Goal: Information Seeking & Learning: Learn about a topic

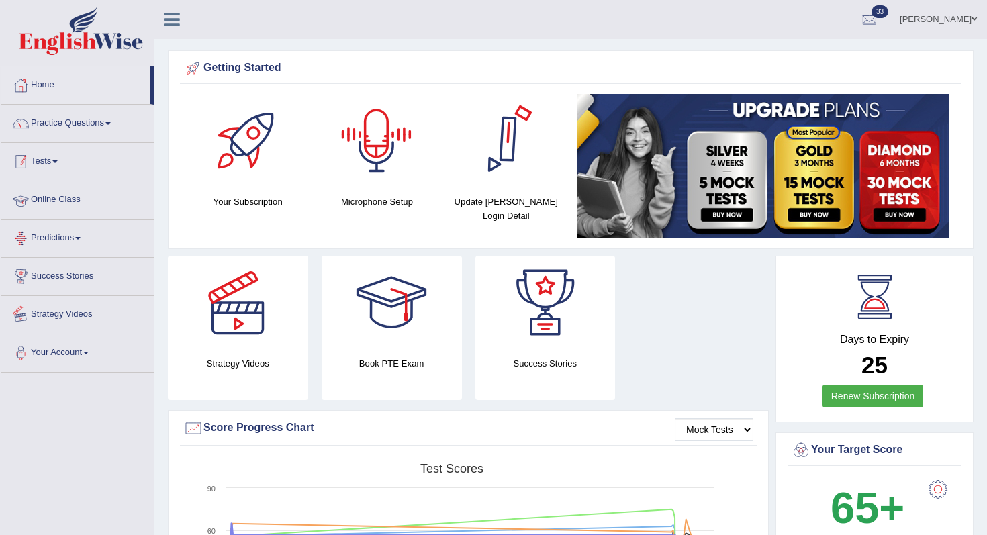
click at [113, 136] on link "Practice Questions" at bounding box center [77, 122] width 153 height 34
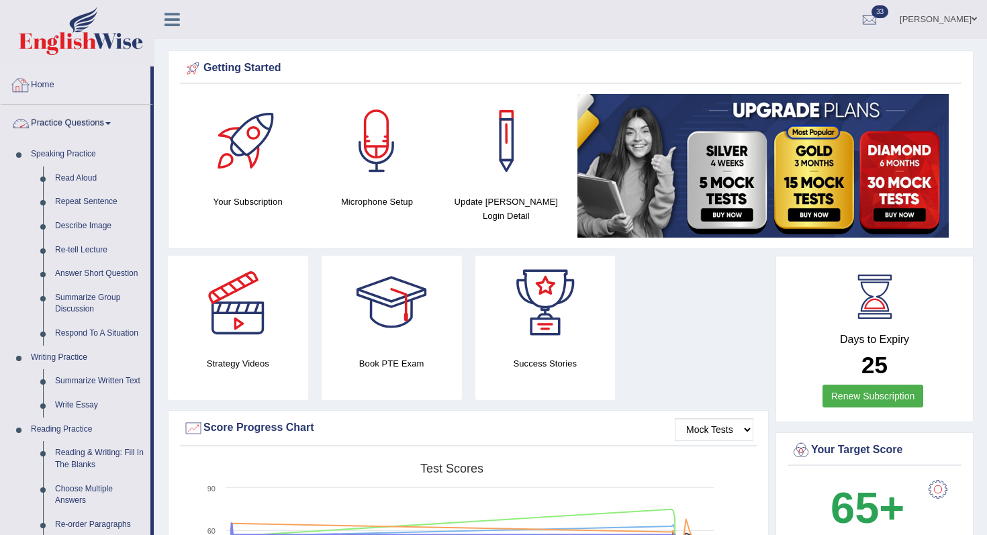
click at [107, 119] on link "Practice Questions" at bounding box center [76, 122] width 150 height 34
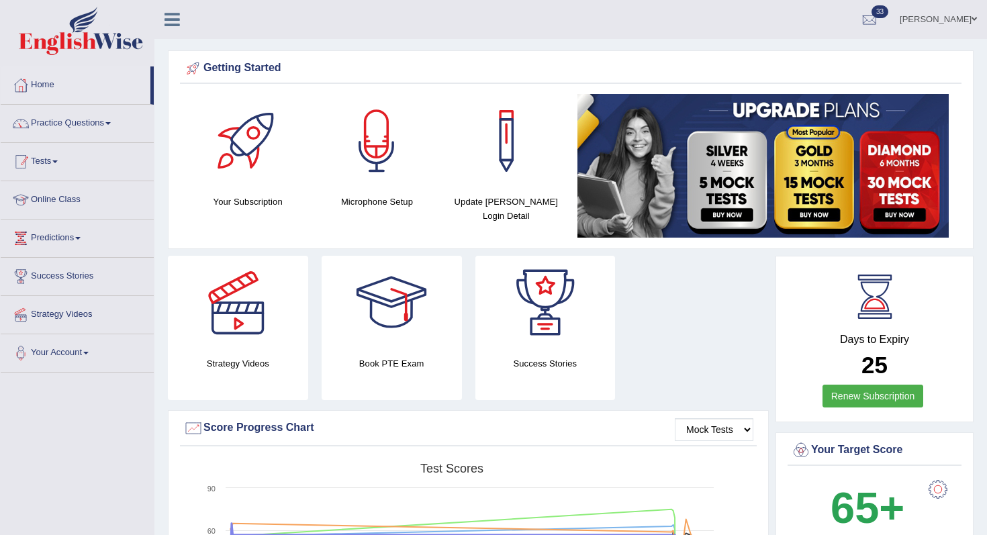
click at [67, 162] on link "Tests" at bounding box center [77, 160] width 153 height 34
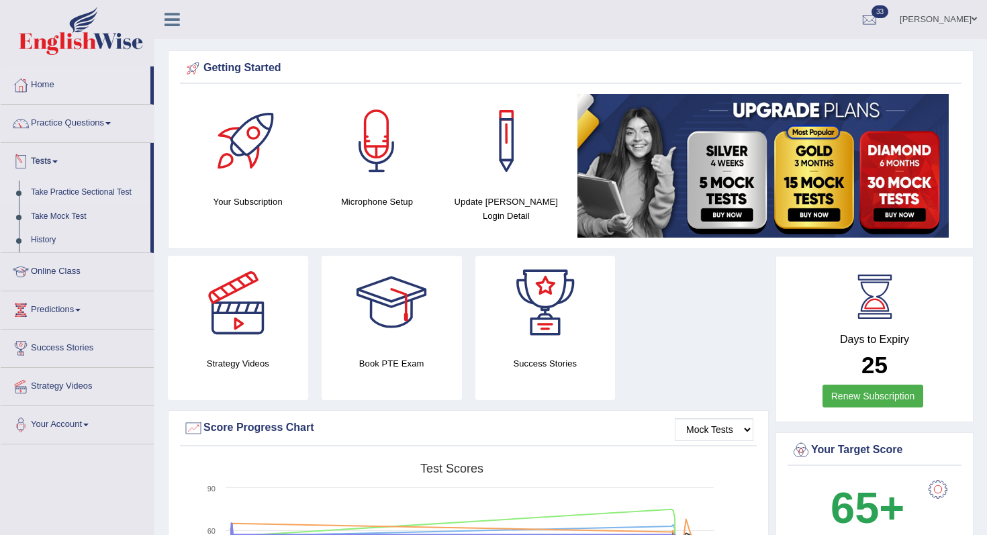
click at [68, 195] on link "Take Practice Sectional Test" at bounding box center [88, 193] width 126 height 24
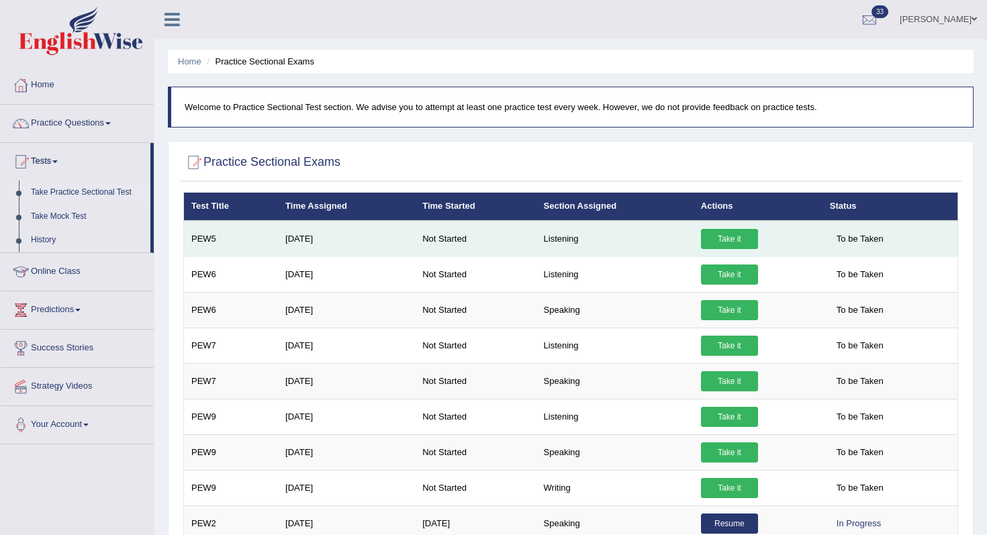
click at [722, 238] on link "Take it" at bounding box center [729, 239] width 57 height 20
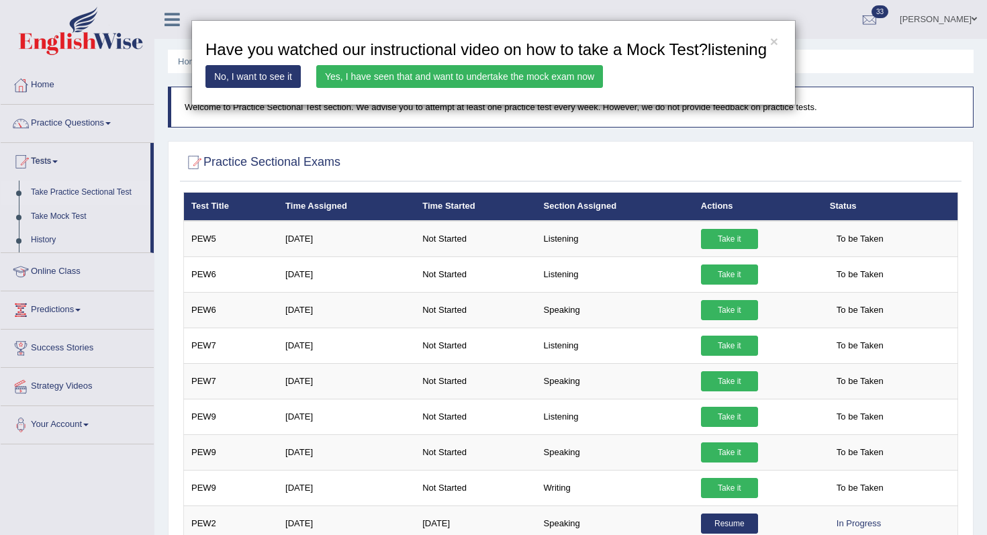
click at [552, 88] on link "Yes, I have seen that and want to undertake the mock exam now" at bounding box center [459, 76] width 287 height 23
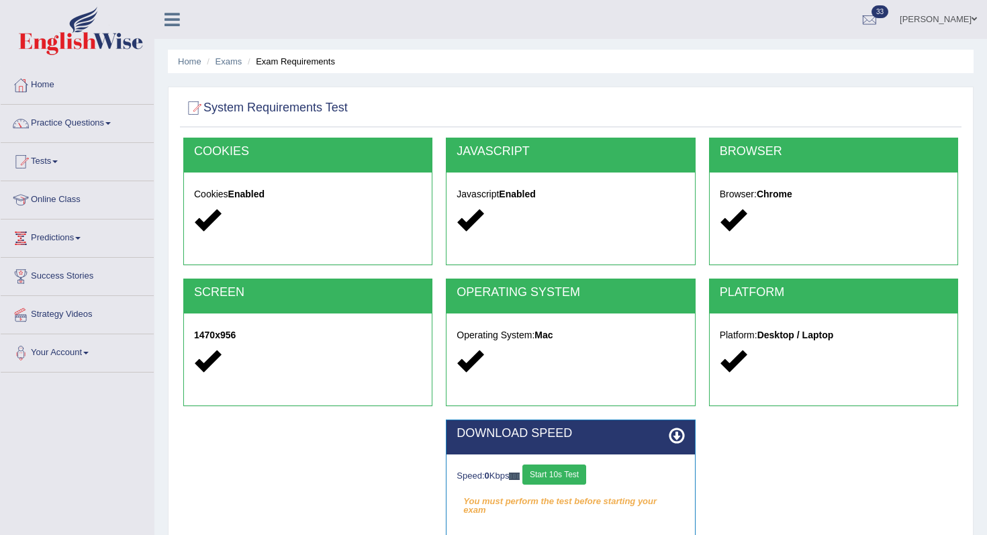
click at [571, 457] on div "Speed: 0 Kbps Start 10s Test You must perform the test before starting your exa…" at bounding box center [570, 487] width 248 height 67
click at [570, 463] on div "Speed: 0 Kbps Start 10s Test You must perform the test before starting your exa…" at bounding box center [570, 487] width 248 height 67
click at [569, 466] on button "Start 10s Test" at bounding box center [554, 474] width 64 height 20
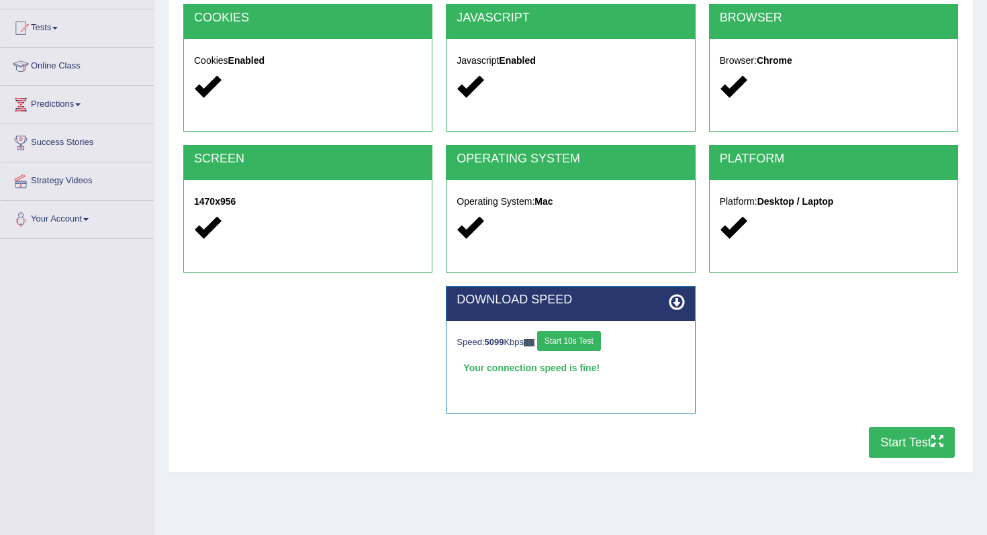
scroll to position [164, 0]
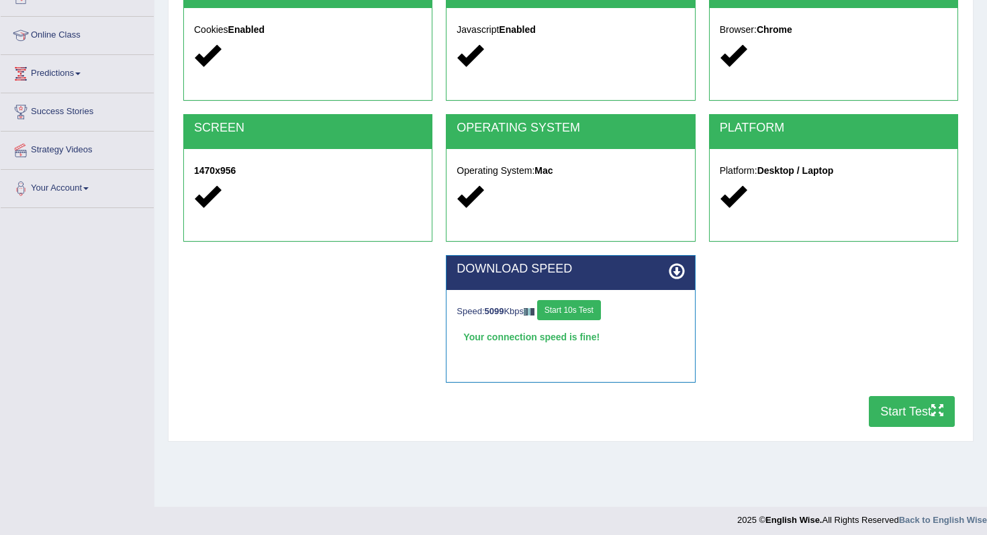
click at [921, 403] on button "Start Test" at bounding box center [912, 411] width 86 height 31
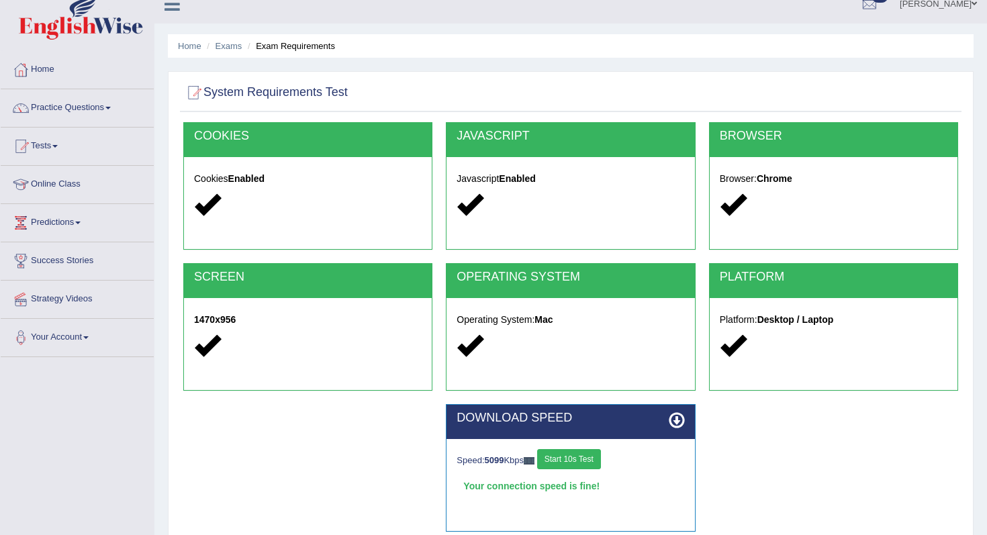
scroll to position [0, 0]
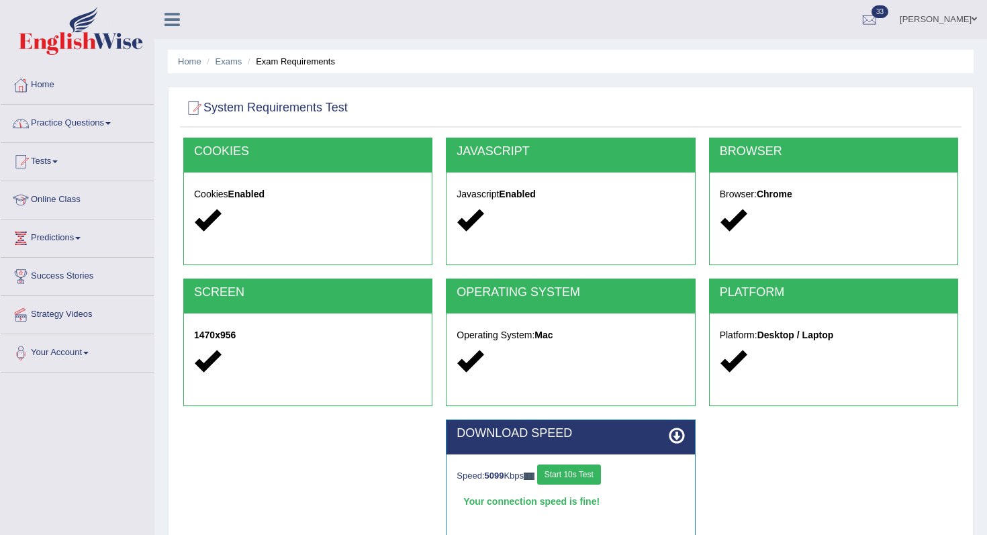
click at [67, 124] on link "Practice Questions" at bounding box center [77, 122] width 153 height 34
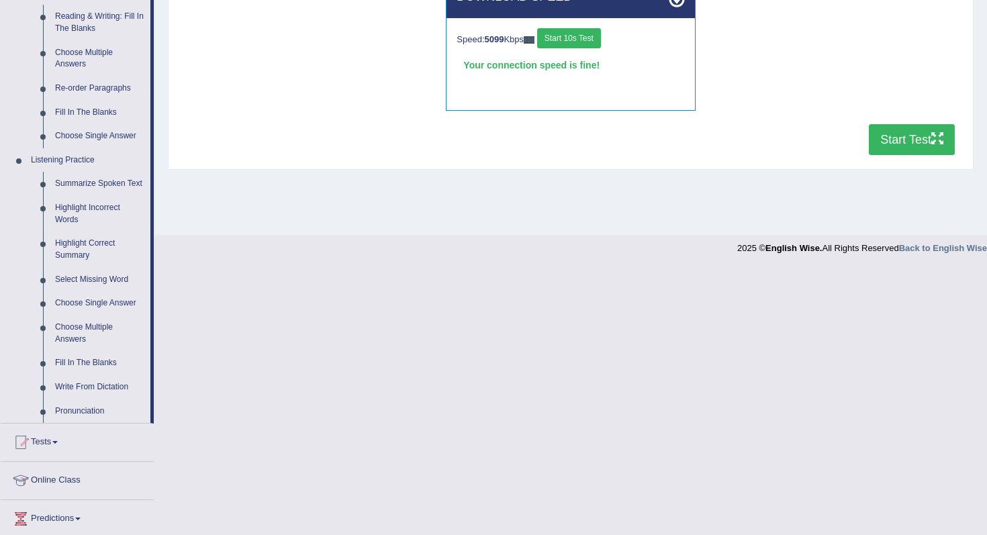
scroll to position [567, 0]
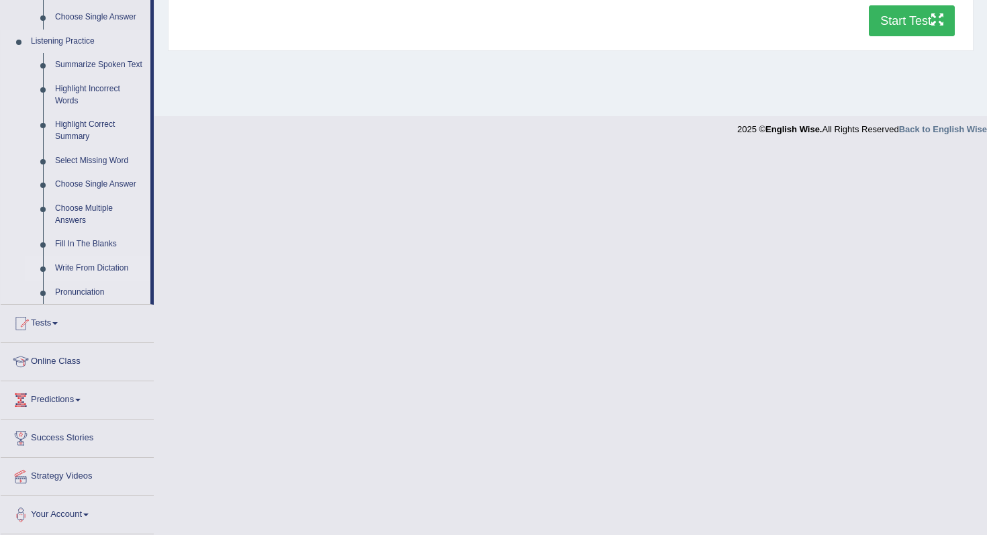
click at [99, 269] on link "Write From Dictation" at bounding box center [99, 268] width 101 height 24
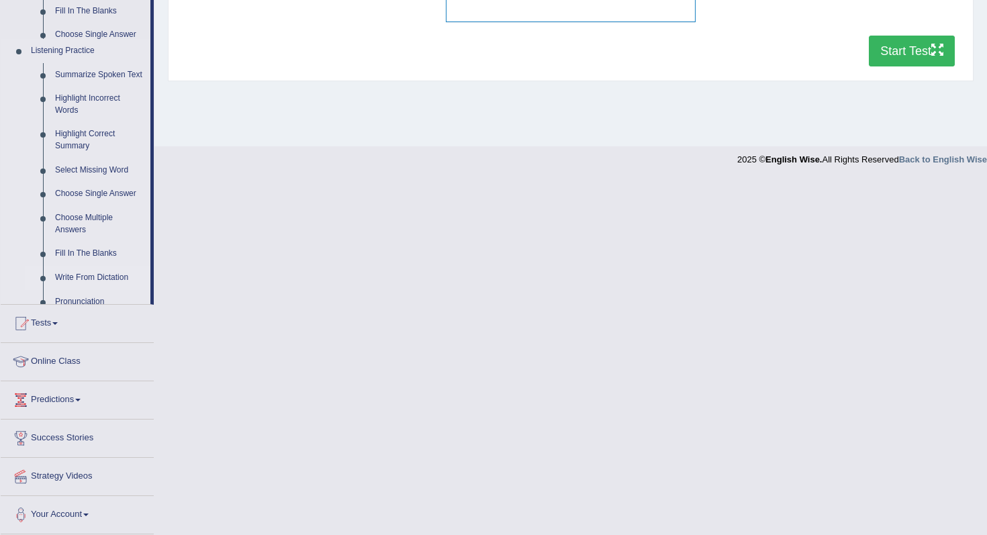
scroll to position [170, 0]
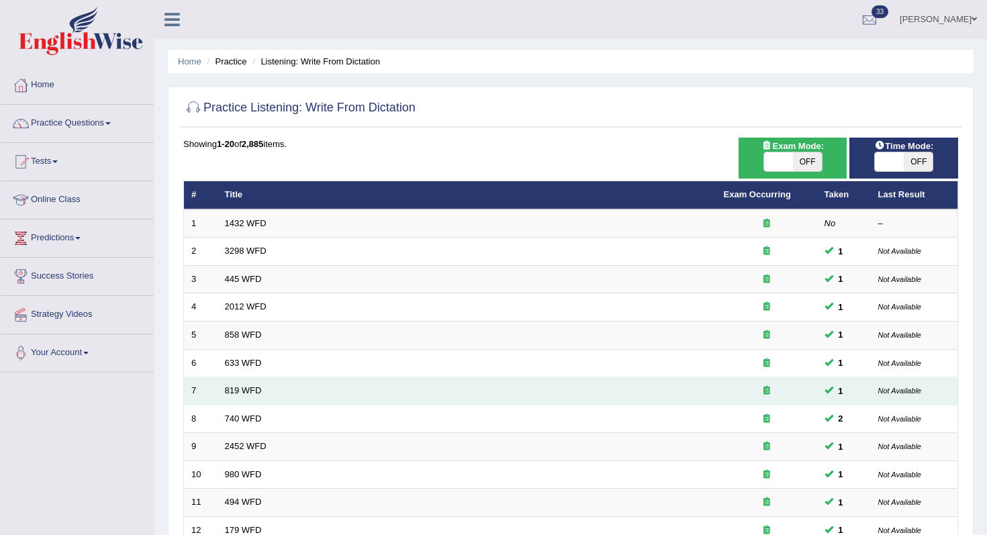
scroll to position [354, 0]
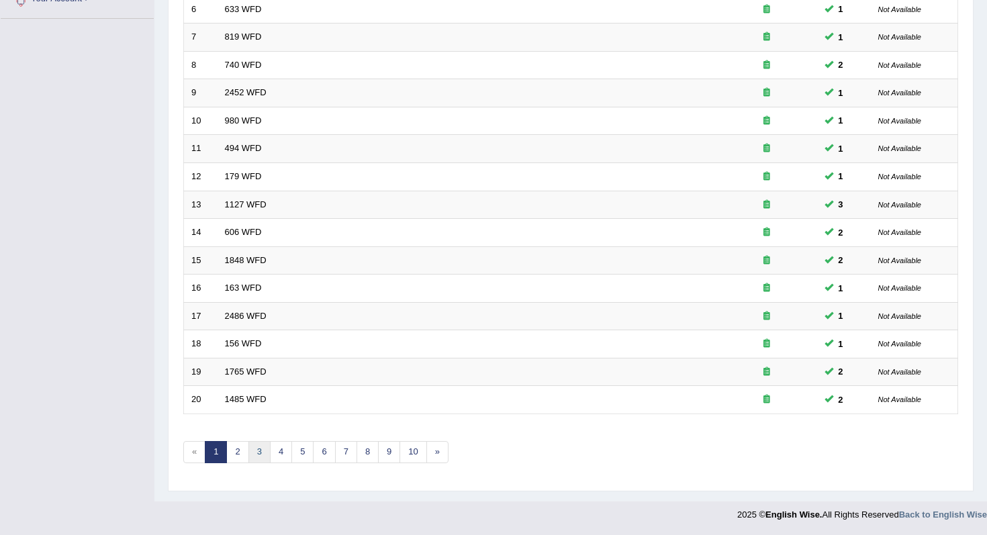
click at [252, 461] on link "3" at bounding box center [259, 452] width 22 height 22
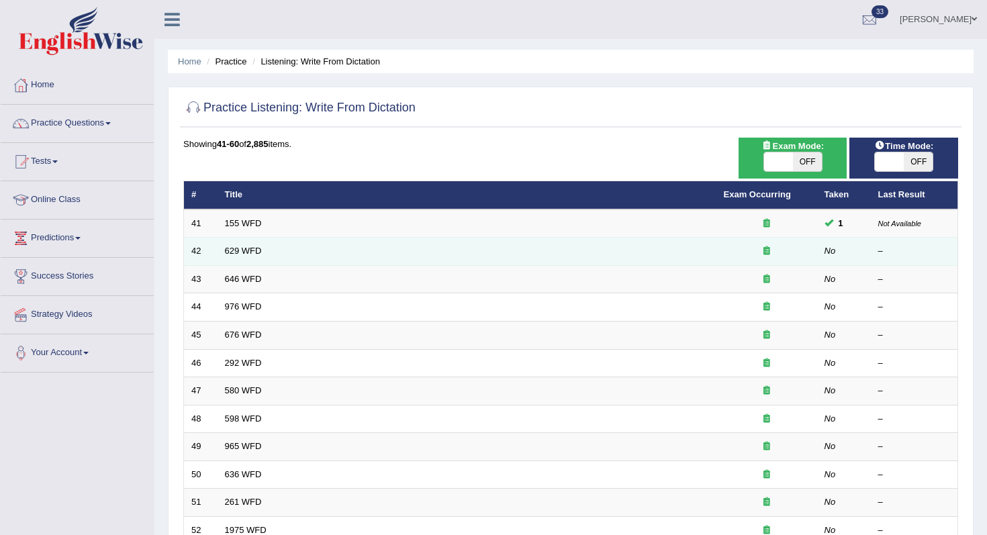
click at [224, 240] on td "629 WFD" at bounding box center [466, 252] width 499 height 28
click at [239, 250] on link "629 WFD" at bounding box center [243, 251] width 37 height 10
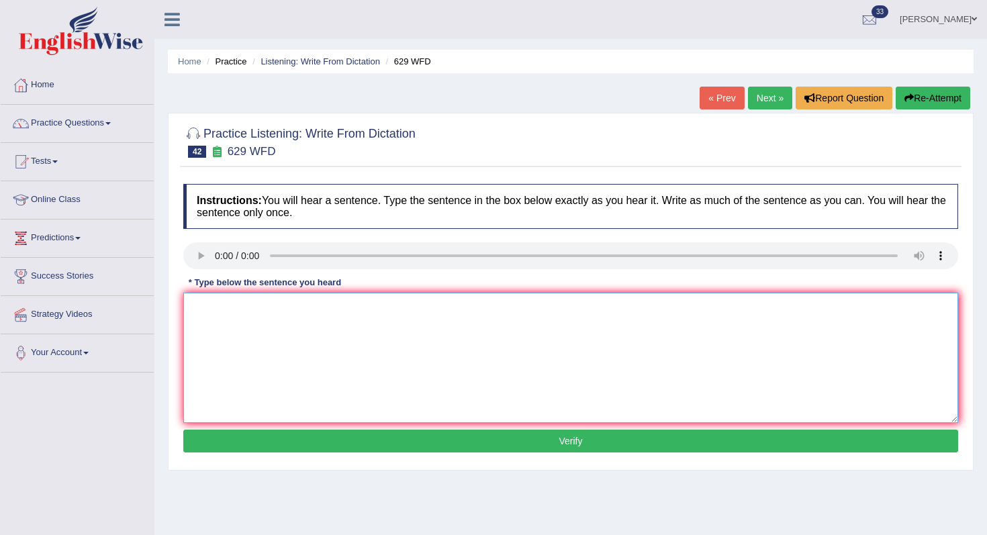
click at [256, 305] on textarea at bounding box center [570, 358] width 775 height 130
type textarea "Please provide the your report to support your argument arguments."
click at [450, 441] on button "Verify" at bounding box center [570, 441] width 775 height 23
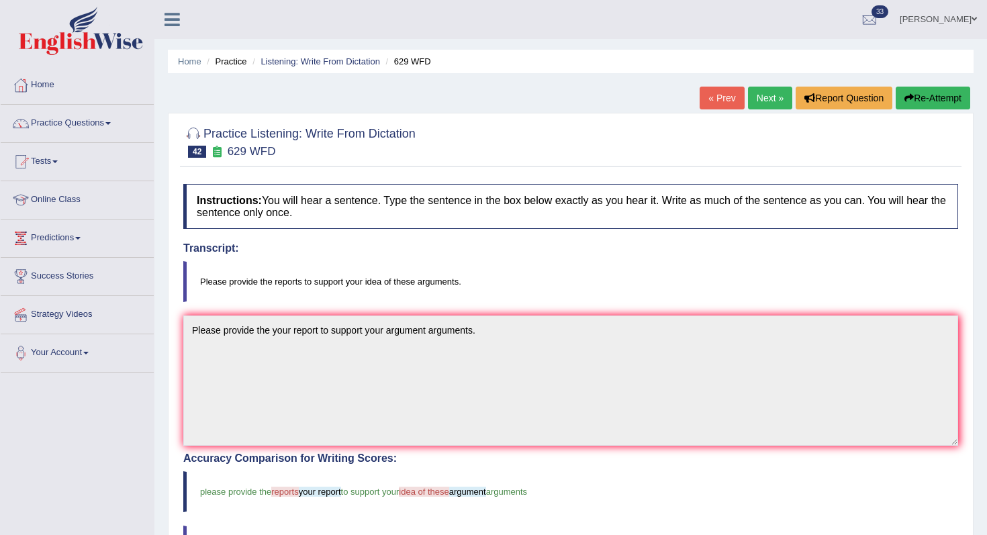
click at [948, 103] on button "Re-Attempt" at bounding box center [932, 98] width 75 height 23
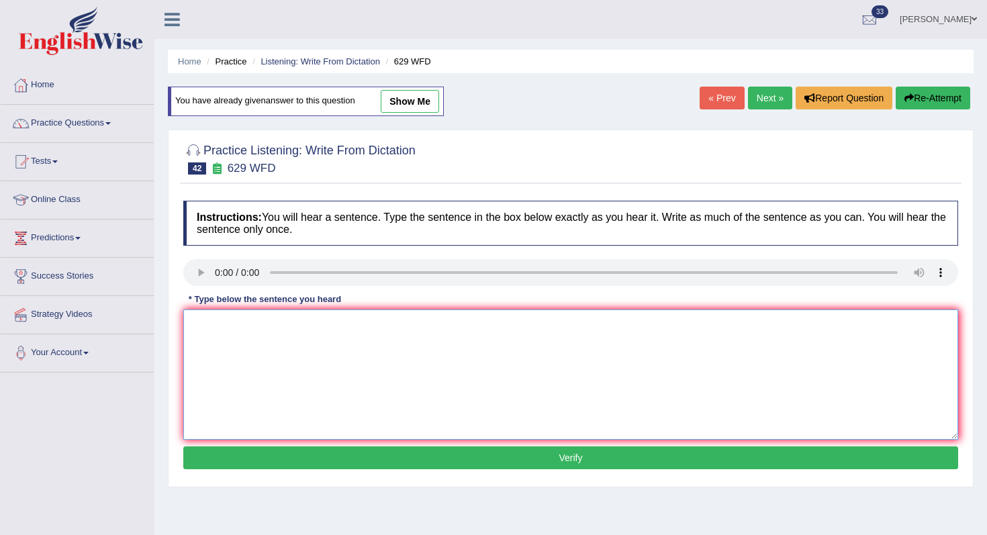
click at [459, 364] on textarea at bounding box center [570, 374] width 775 height 130
click at [418, 106] on link "show me" at bounding box center [410, 101] width 58 height 23
type textarea "Please provide the your report to support your argument arguments."
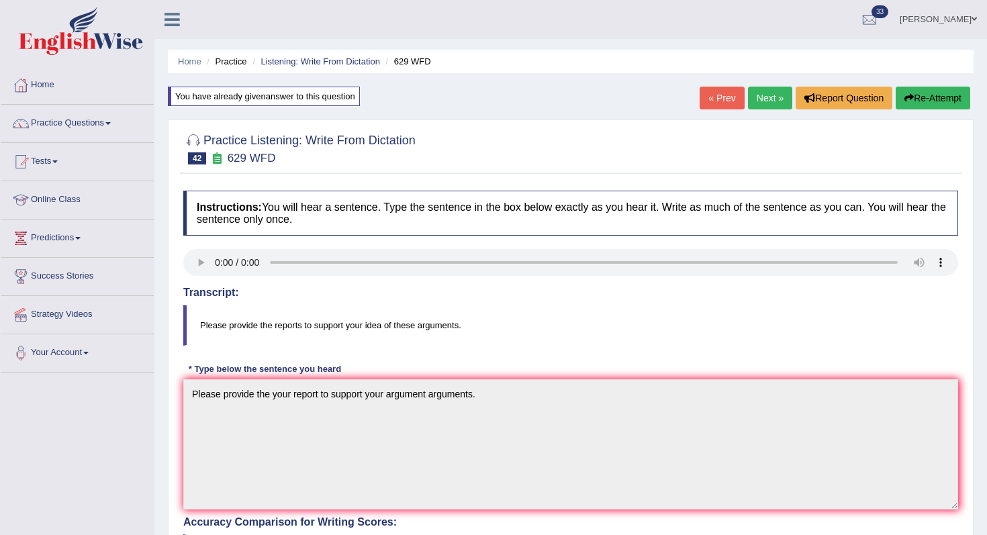
click at [767, 99] on link "Next »" at bounding box center [770, 98] width 44 height 23
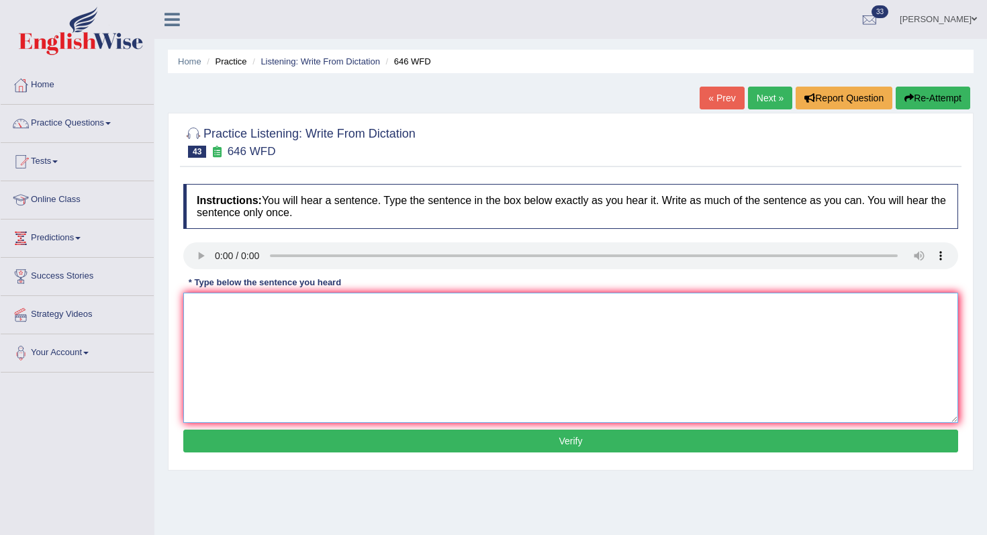
click at [271, 322] on textarea at bounding box center [570, 358] width 775 height 130
click at [303, 311] on textarea "The industrial revolution in Europe was steamed." at bounding box center [570, 358] width 775 height 130
type textarea "The industrial revolution in the Europe was steamed."
click at [434, 452] on button "Verify" at bounding box center [570, 441] width 775 height 23
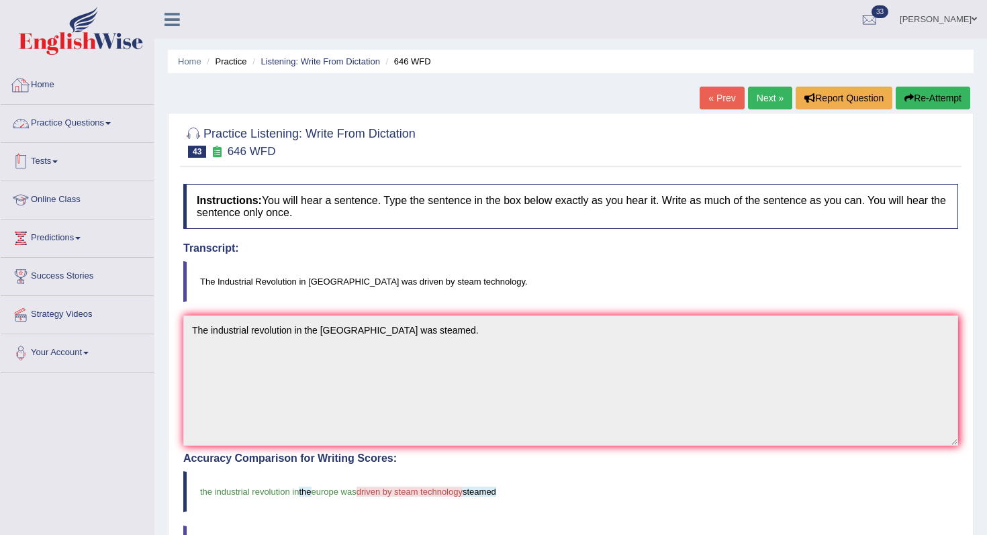
click at [68, 167] on link "Tests" at bounding box center [77, 160] width 153 height 34
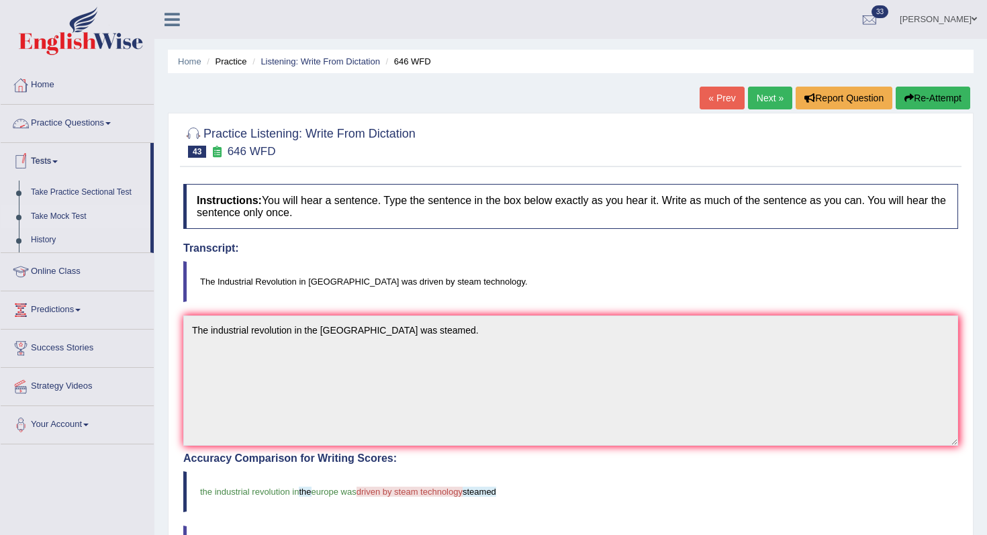
click at [74, 217] on link "Take Mock Test" at bounding box center [88, 217] width 126 height 24
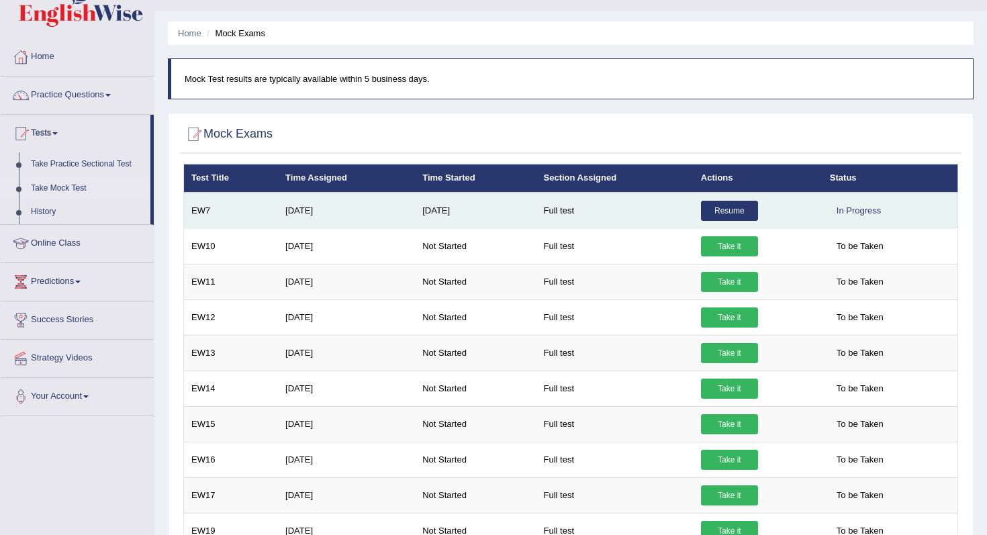
click at [707, 217] on link "Resume" at bounding box center [729, 211] width 57 height 20
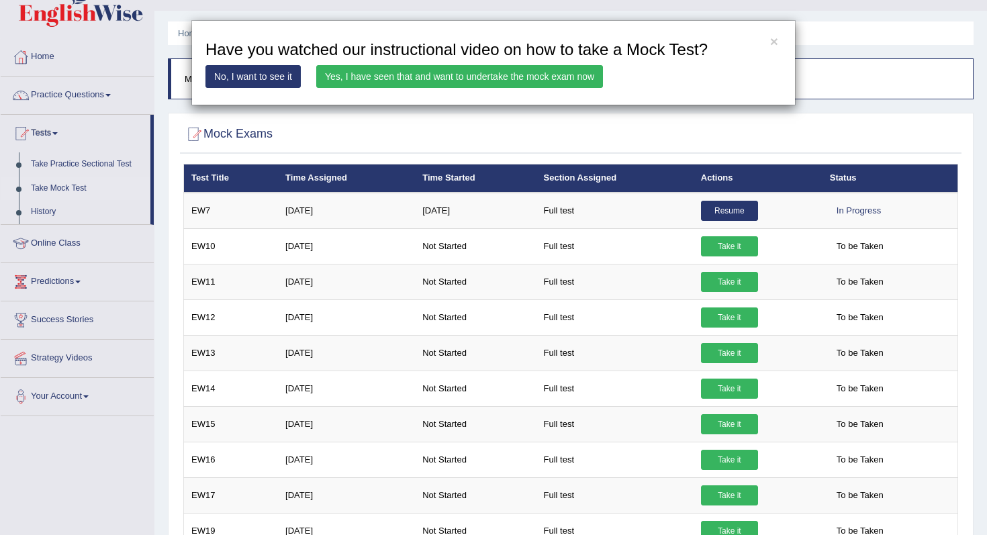
click at [490, 74] on link "Yes, I have seen that and want to undertake the mock exam now" at bounding box center [459, 76] width 287 height 23
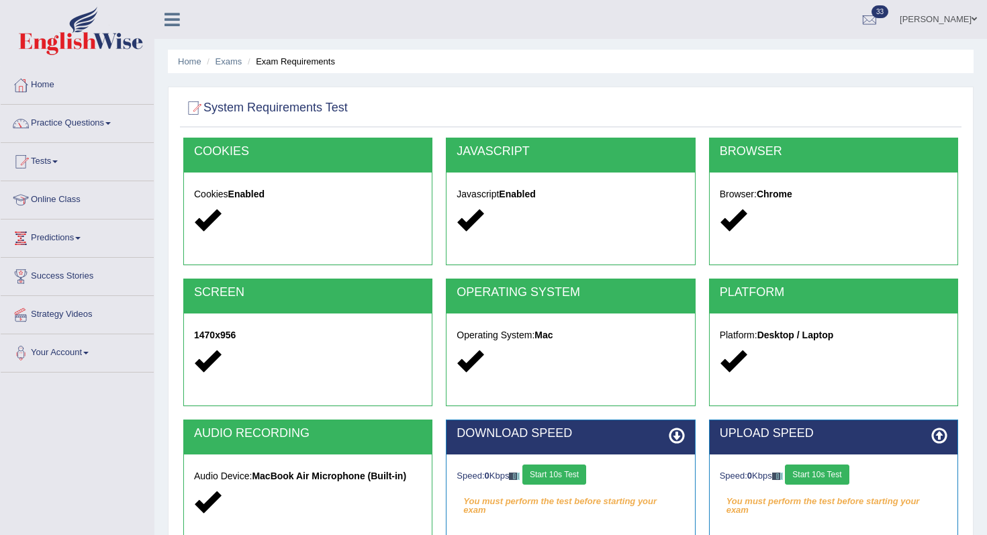
scroll to position [105, 0]
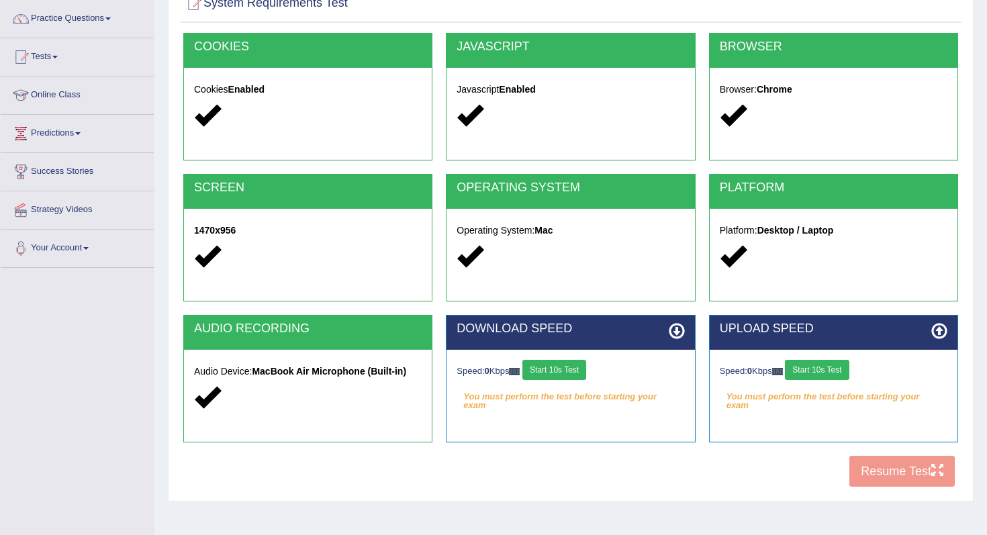
click at [569, 366] on button "Start 10s Test" at bounding box center [554, 370] width 64 height 20
click at [844, 371] on div "Speed: 0 Kbps Start 10s Test" at bounding box center [834, 371] width 228 height 23
click at [844, 371] on button "Start 10s Test" at bounding box center [817, 370] width 64 height 20
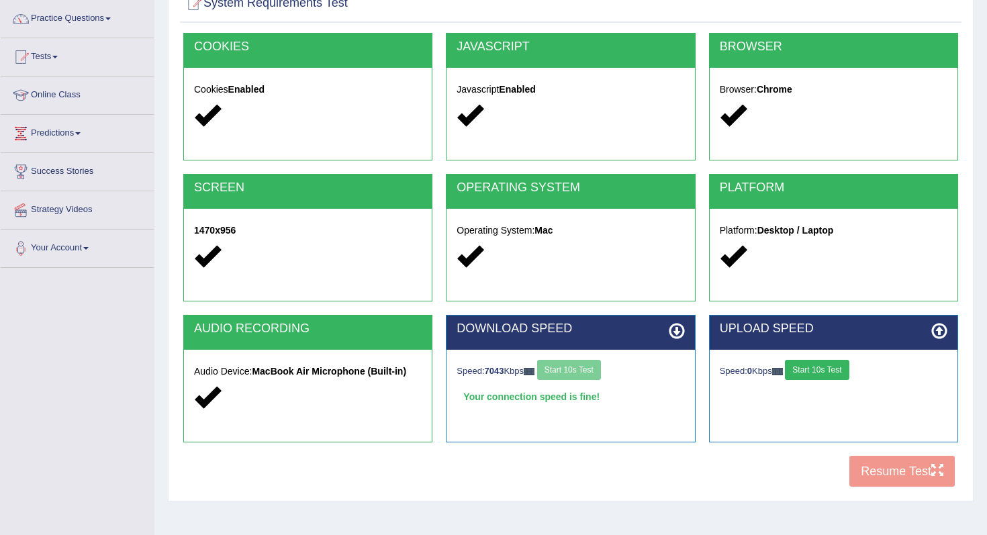
click at [844, 371] on button "Start 10s Test" at bounding box center [817, 370] width 64 height 20
click at [844, 371] on button "Start 10s Test" at bounding box center [836, 370] width 64 height 20
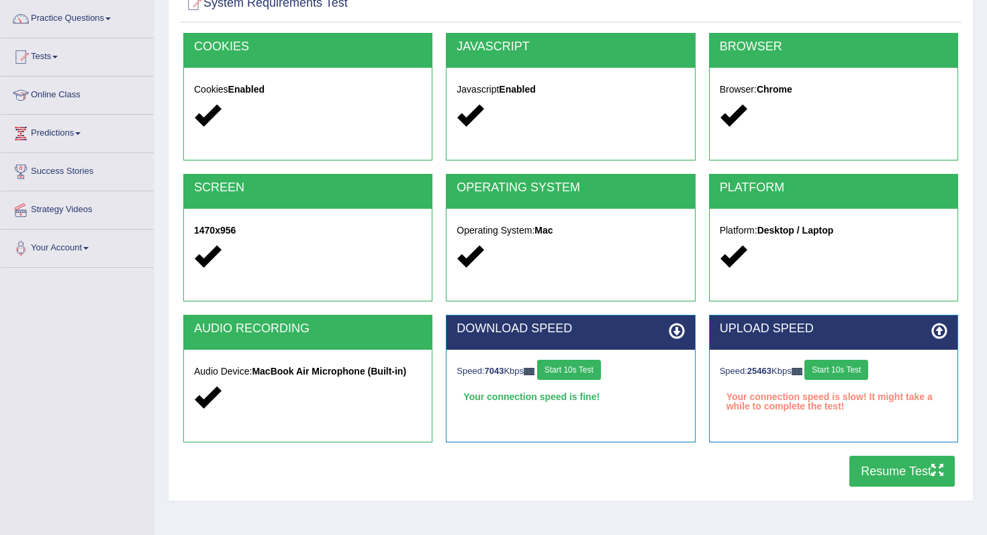
click at [844, 371] on button "Start 10s Test" at bounding box center [836, 370] width 64 height 20
click at [881, 448] on div "UPLOAD SPEED Speed: 2483 Kbps Start 10s Test Your connection speed is fine!" at bounding box center [833, 385] width 262 height 141
click at [884, 465] on button "Resume Test" at bounding box center [901, 471] width 105 height 31
